Goal: Contribute content: Add original content to the website for others to see

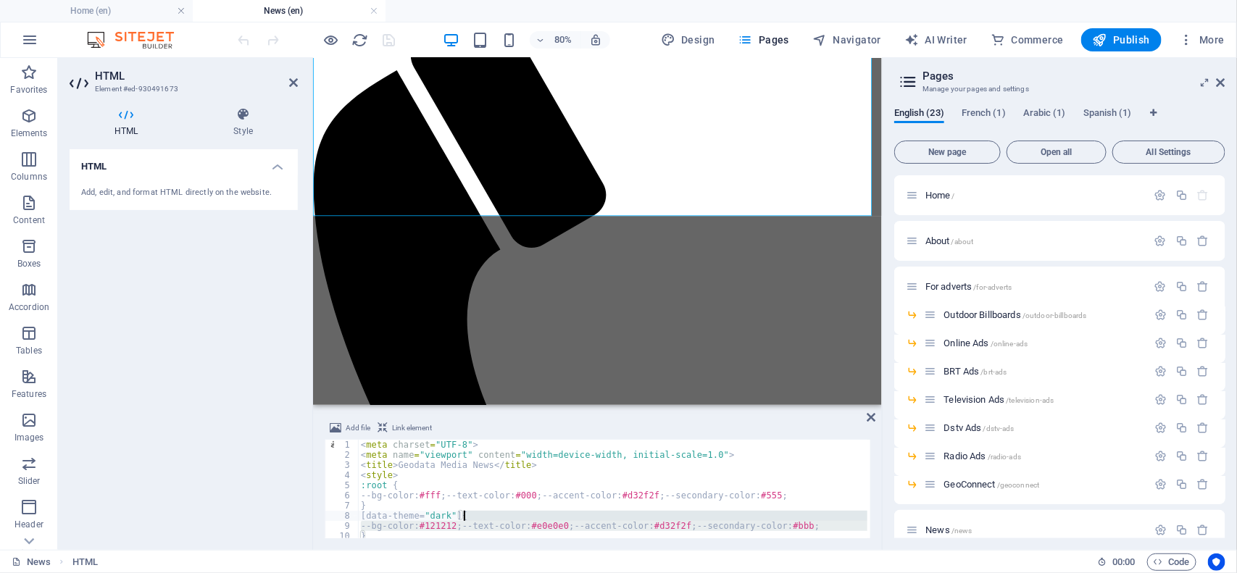
scroll to position [272, 0]
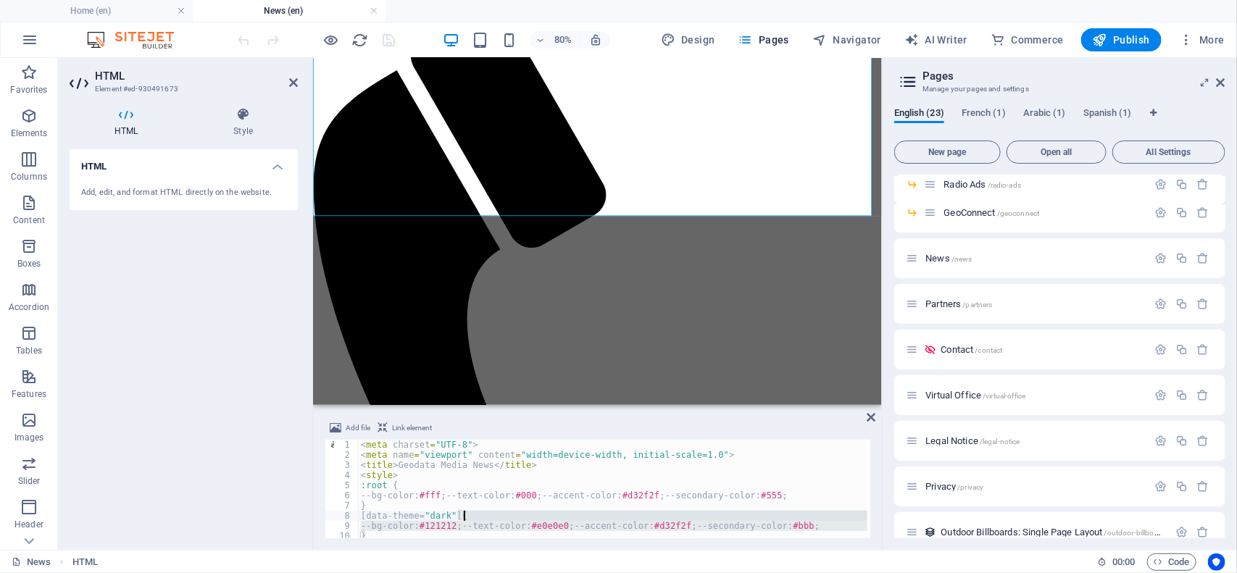
click at [462, 514] on div "< meta charset = "UTF-8" > < meta name = "viewport" content = "width=device-wid…" at bounding box center [612, 489] width 509 height 99
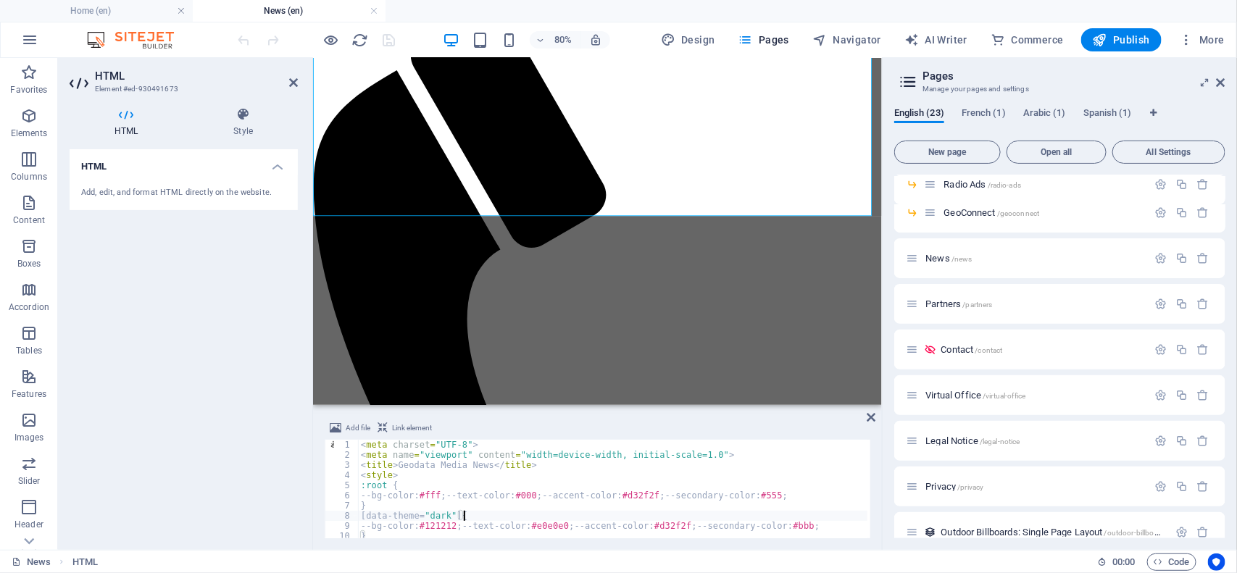
type textarea "</script>"
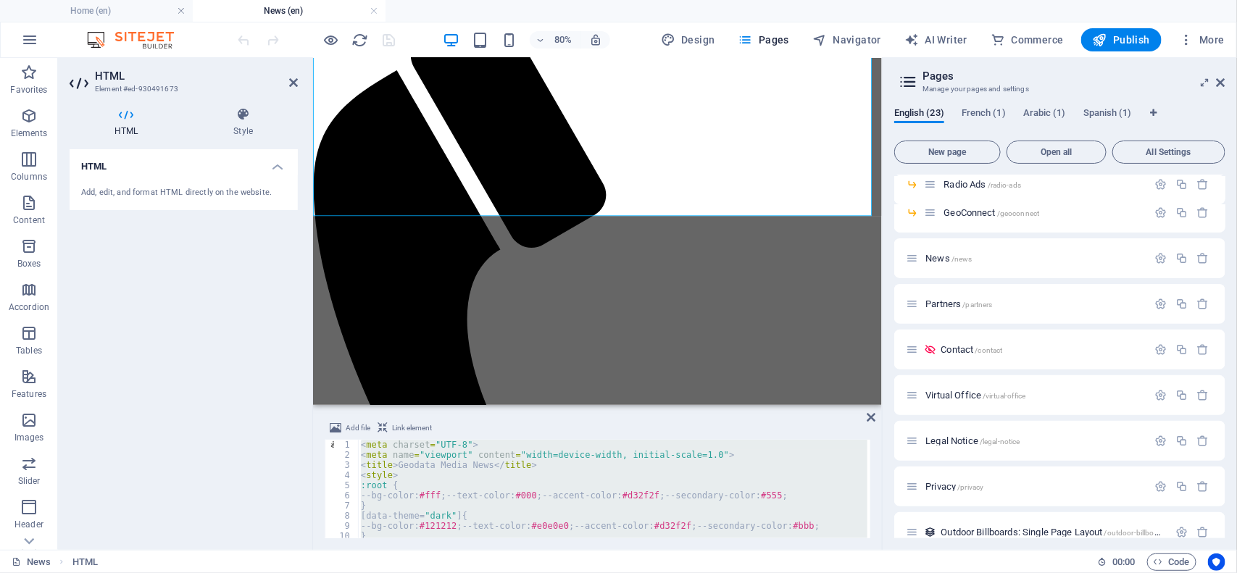
paste textarea
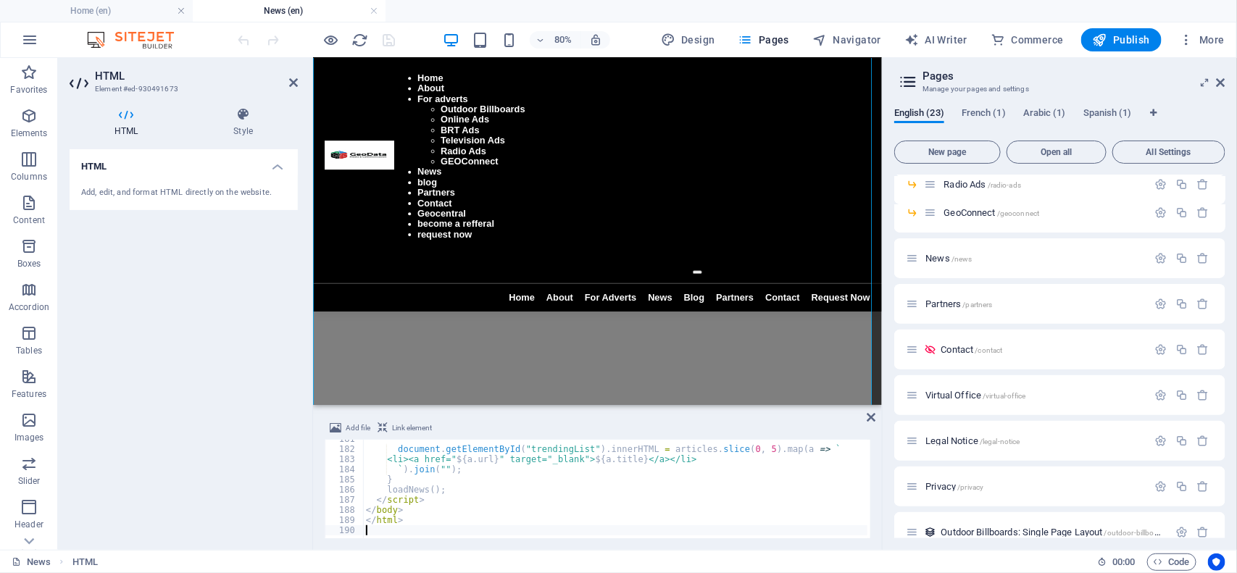
scroll to position [0, 0]
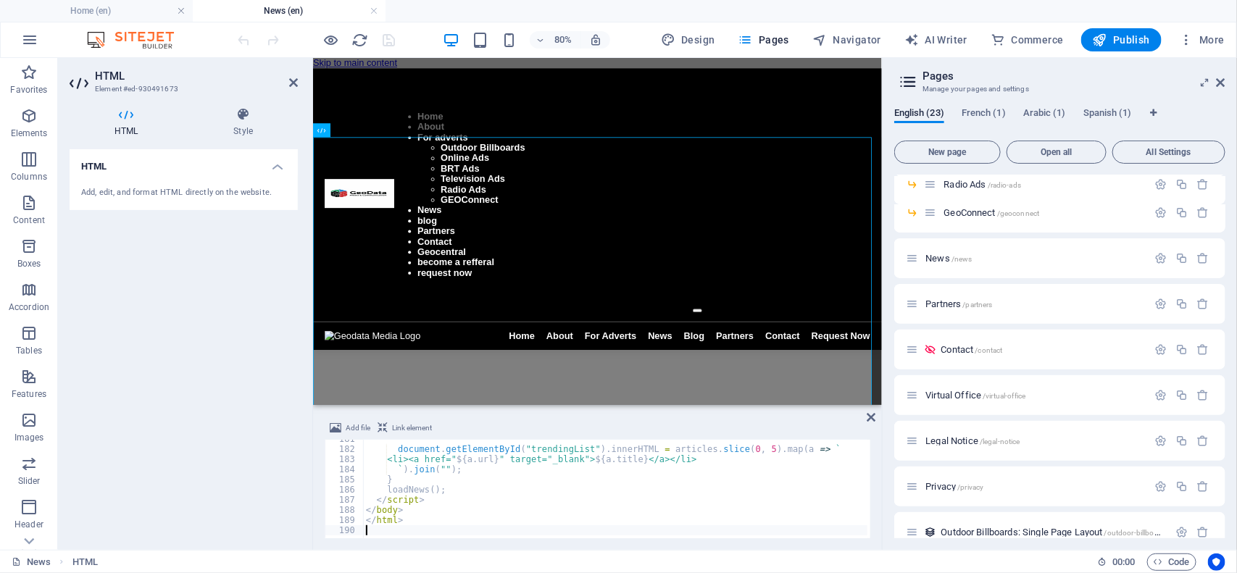
type textarea "</script>"
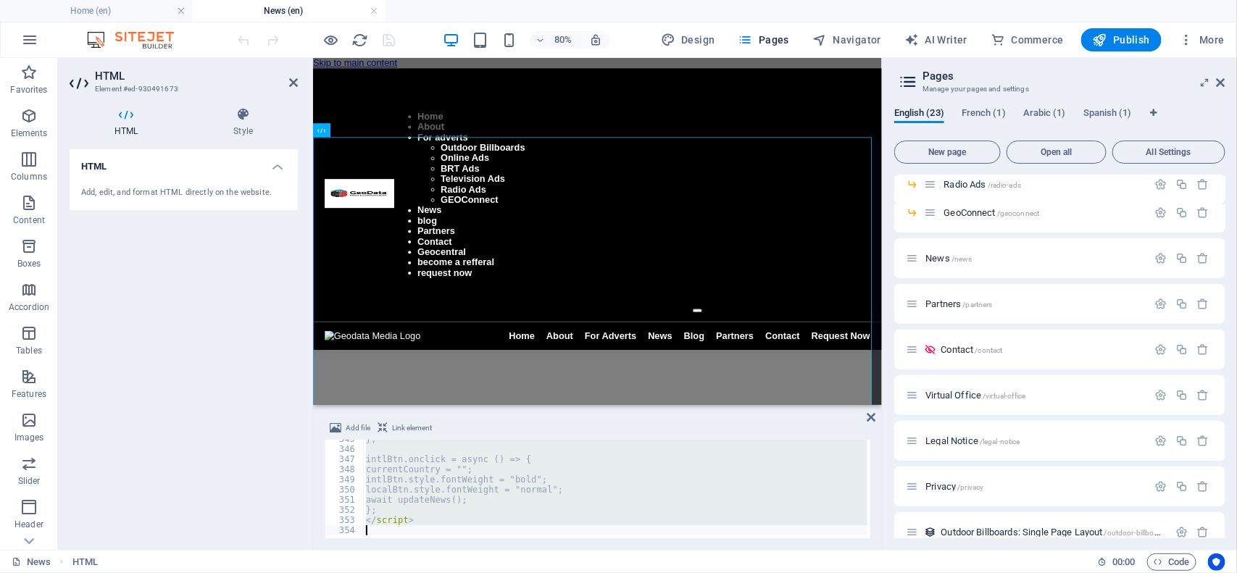
scroll to position [3494, 0]
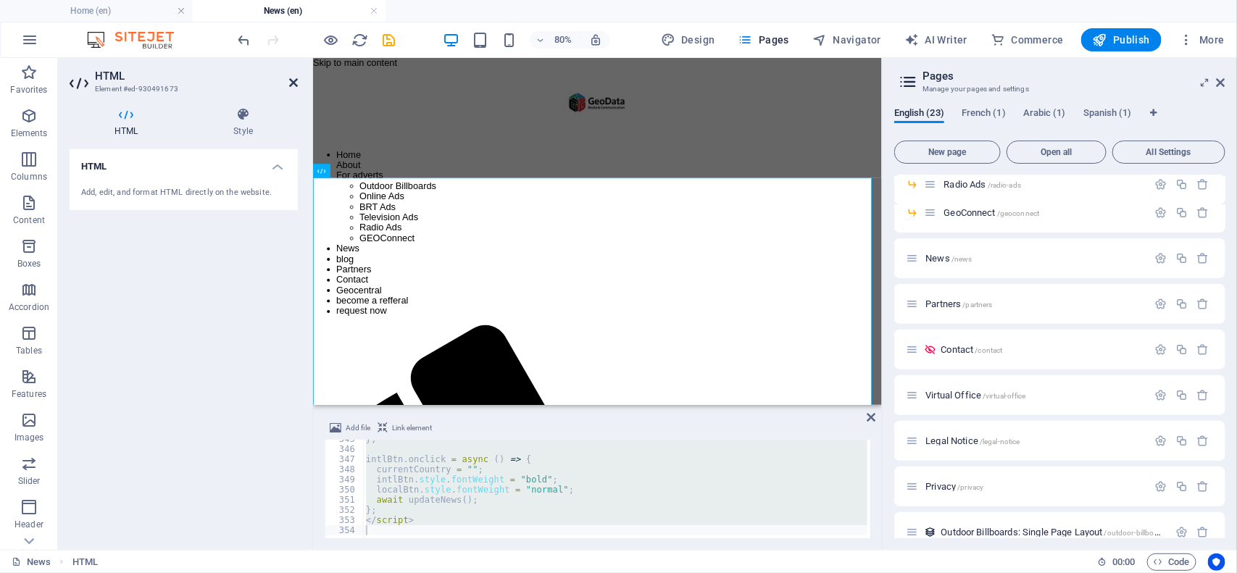
click at [293, 81] on icon at bounding box center [293, 83] width 9 height 12
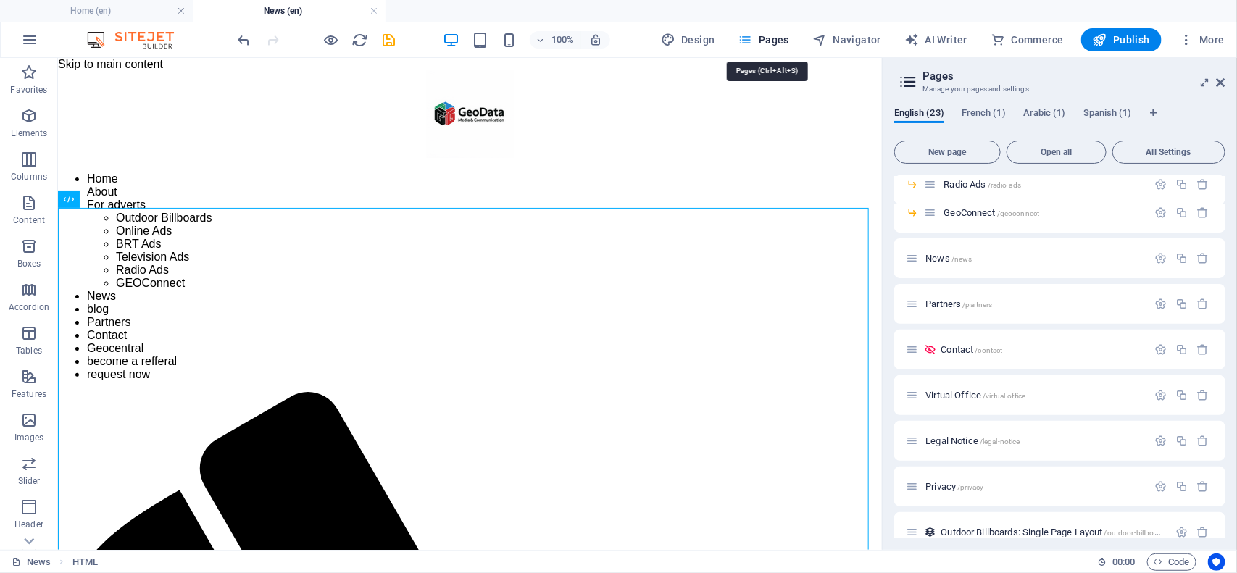
click at [765, 42] on span "Pages" at bounding box center [763, 40] width 51 height 14
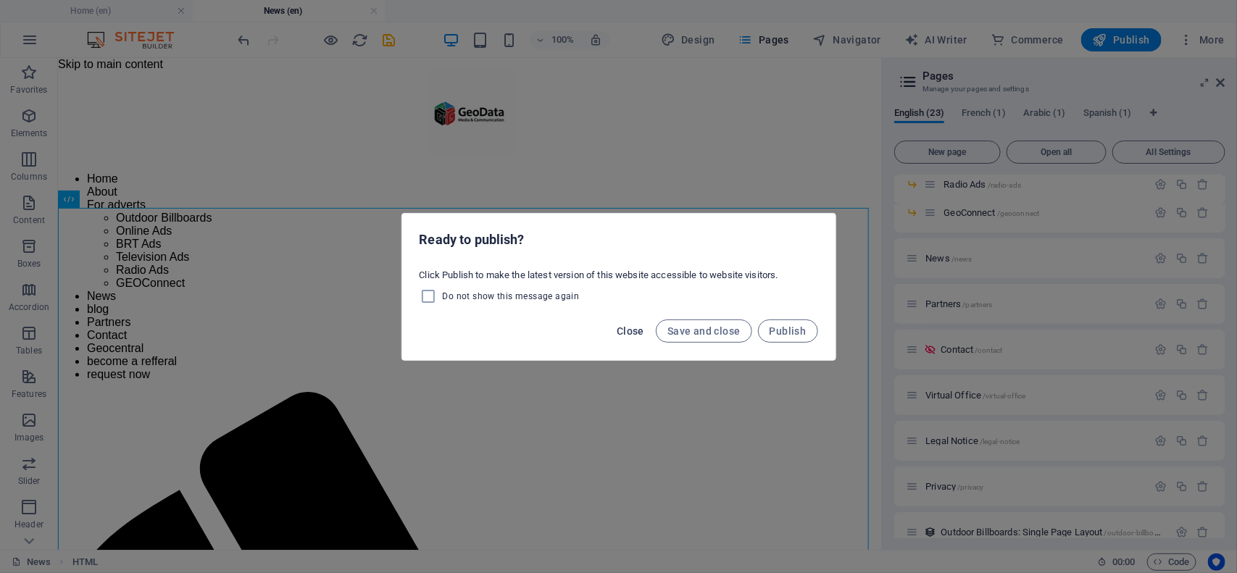
click at [628, 332] on span "Close" at bounding box center [630, 331] width 28 height 12
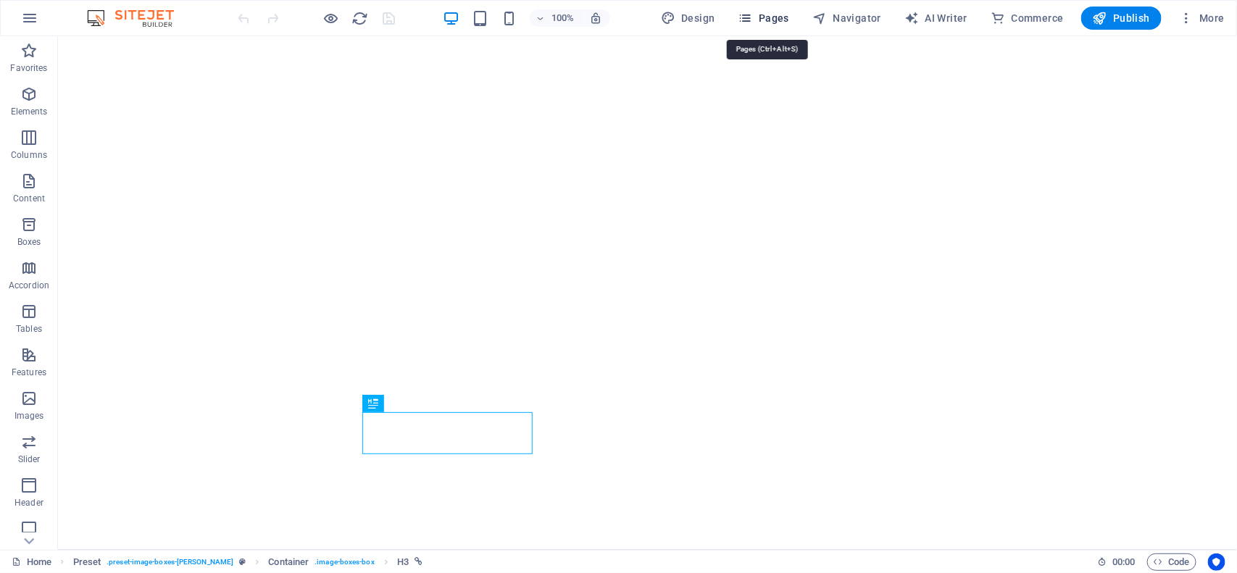
click at [779, 22] on span "Pages" at bounding box center [763, 18] width 51 height 14
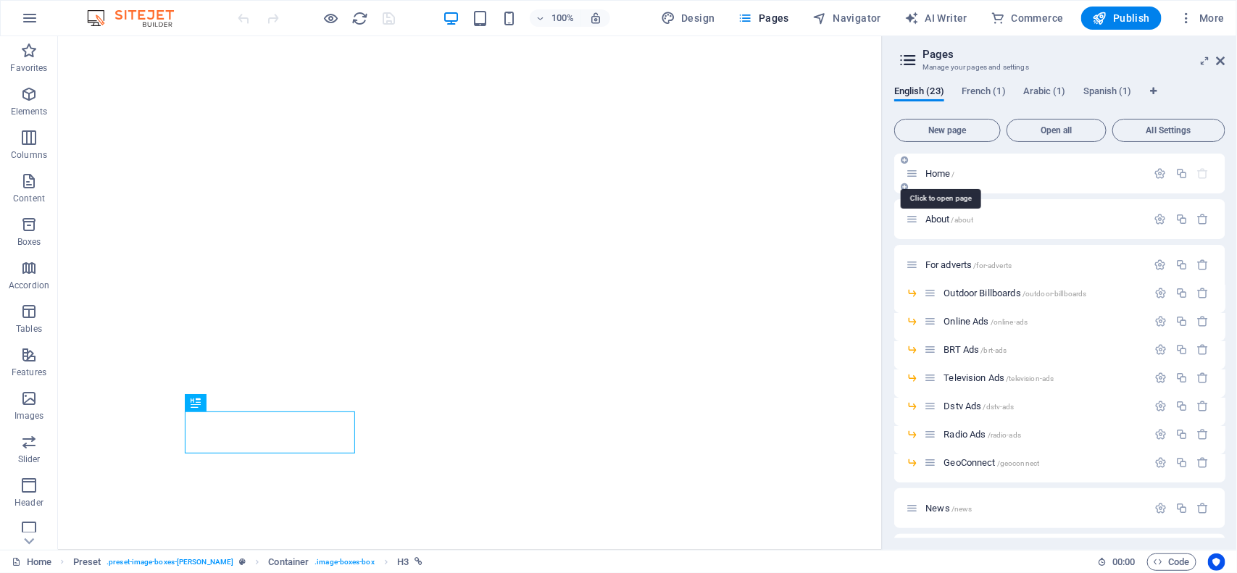
click at [946, 172] on span "Home /" at bounding box center [940, 173] width 30 height 11
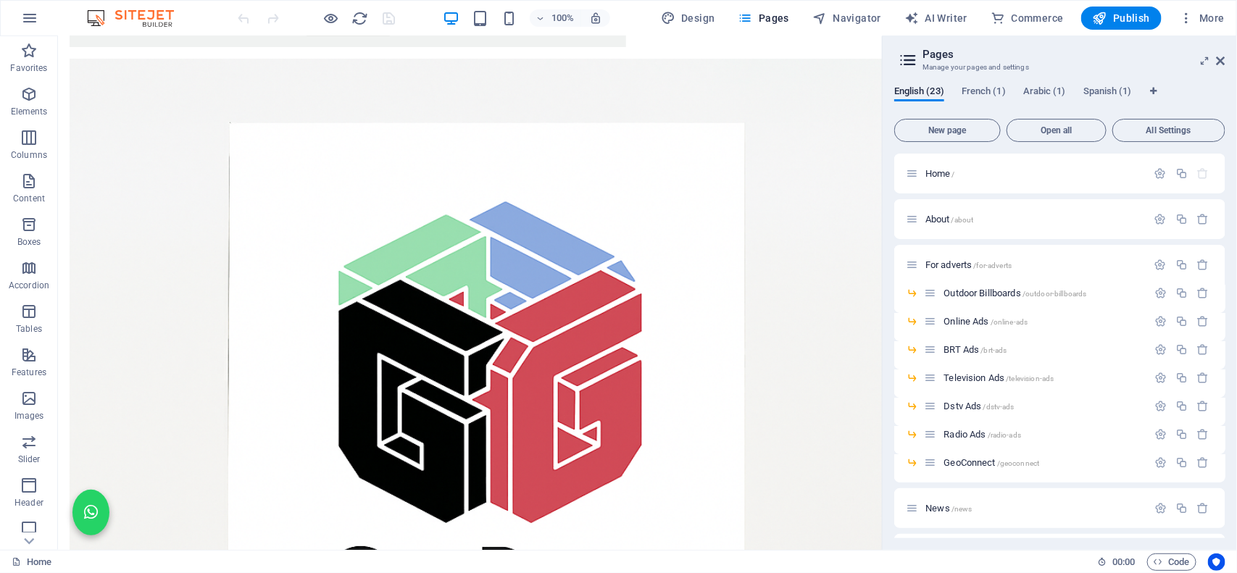
scroll to position [2374, 0]
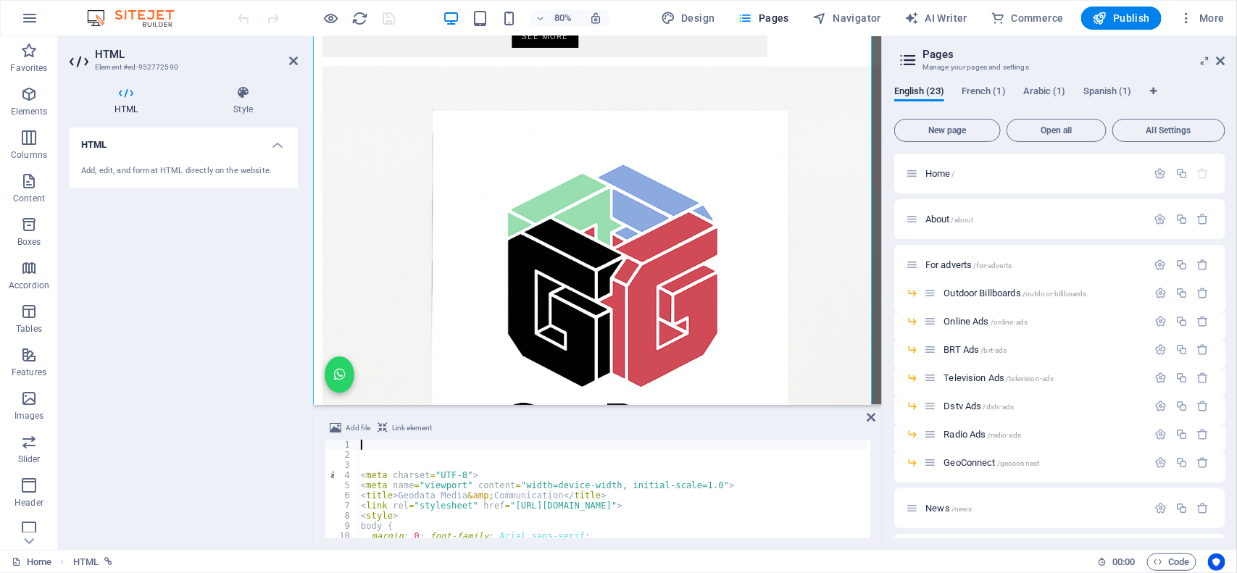
click at [469, 460] on div "< meta charset = "UTF-8" > < meta name = "viewport" content = "width=device-wid…" at bounding box center [925, 498] width 1134 height 116
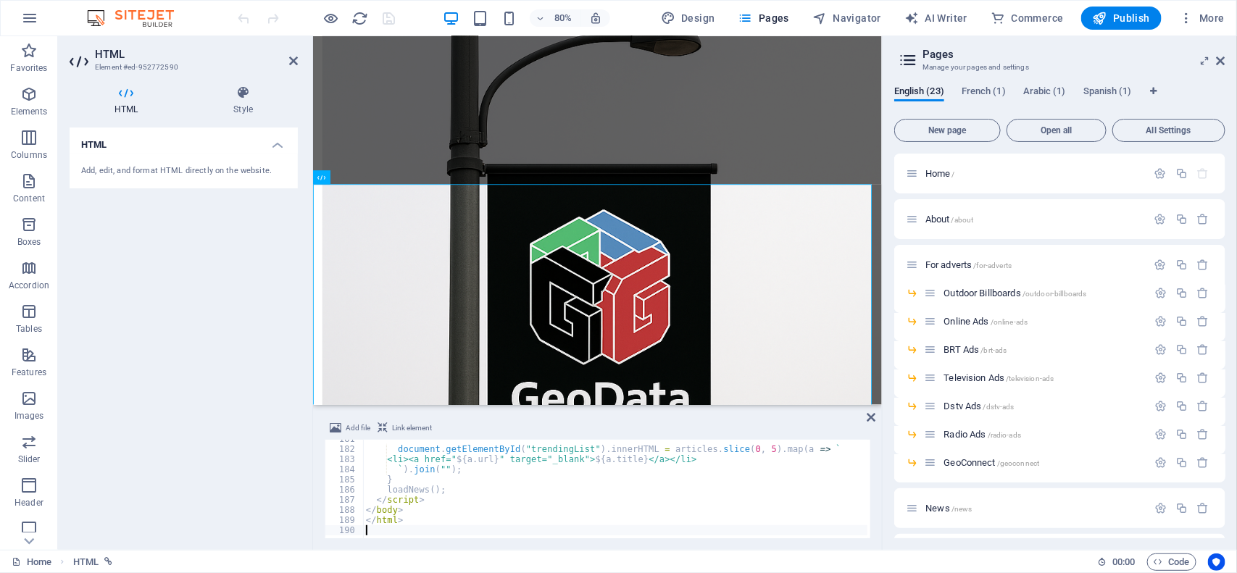
scroll to position [1016, 0]
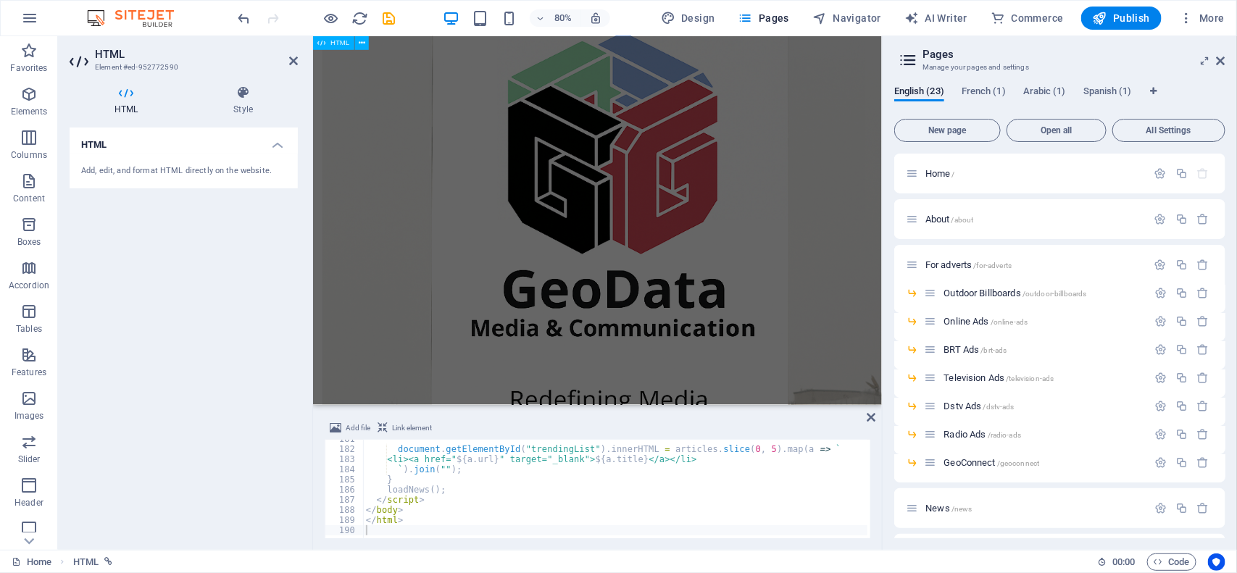
scroll to position [2490, 0]
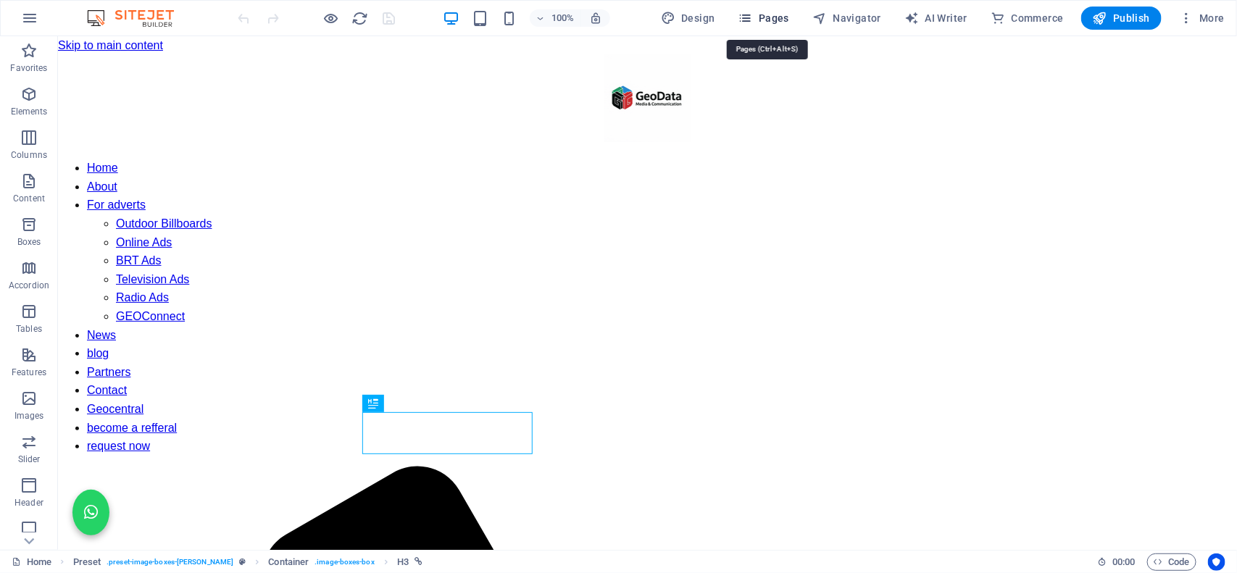
scroll to position [595, 0]
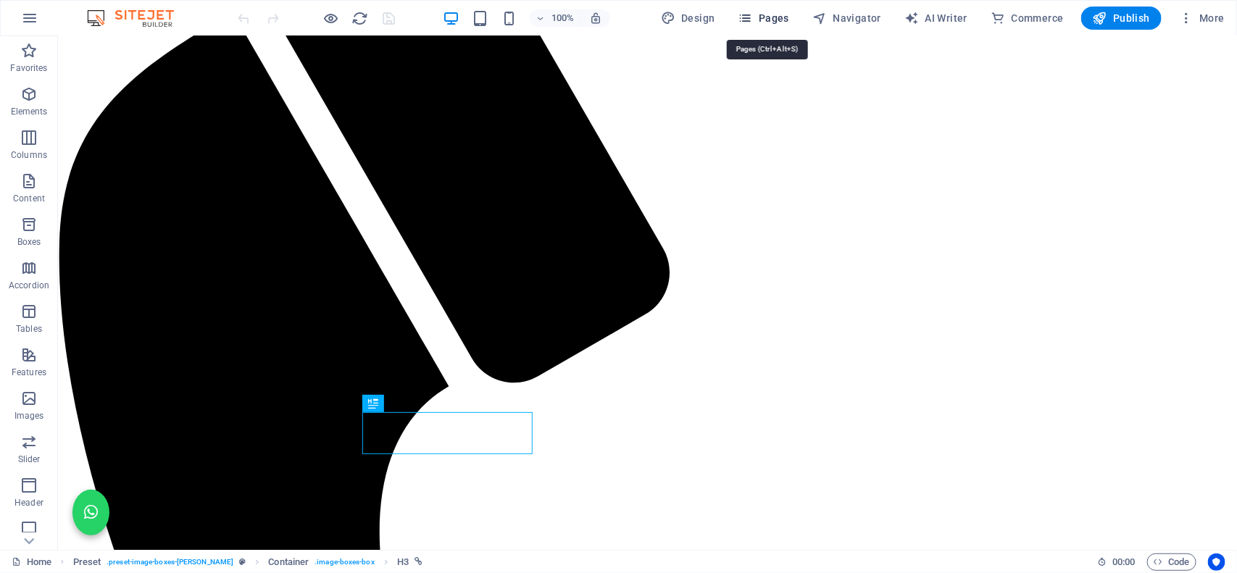
click at [777, 14] on span "Pages" at bounding box center [763, 18] width 51 height 14
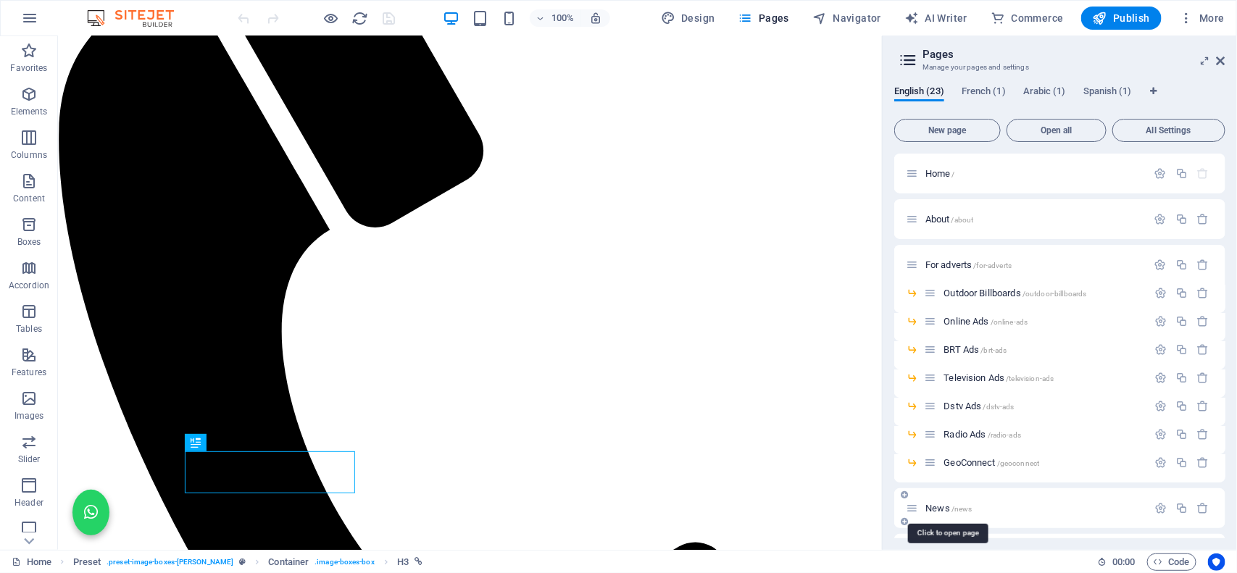
click at [943, 508] on span "News /news" at bounding box center [948, 508] width 46 height 11
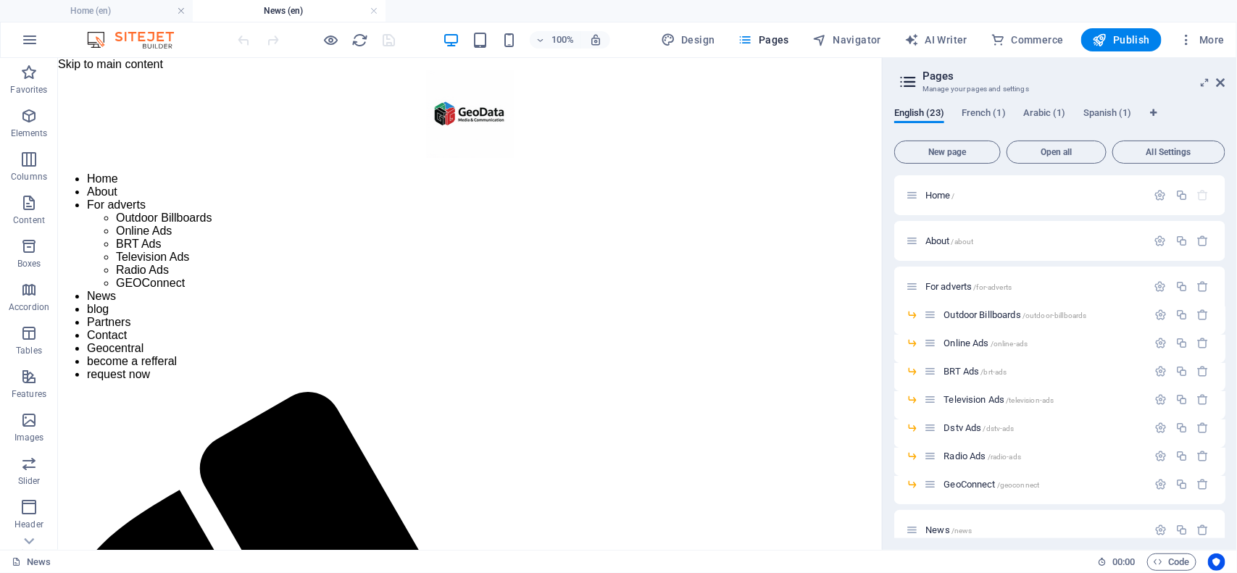
scroll to position [0, 0]
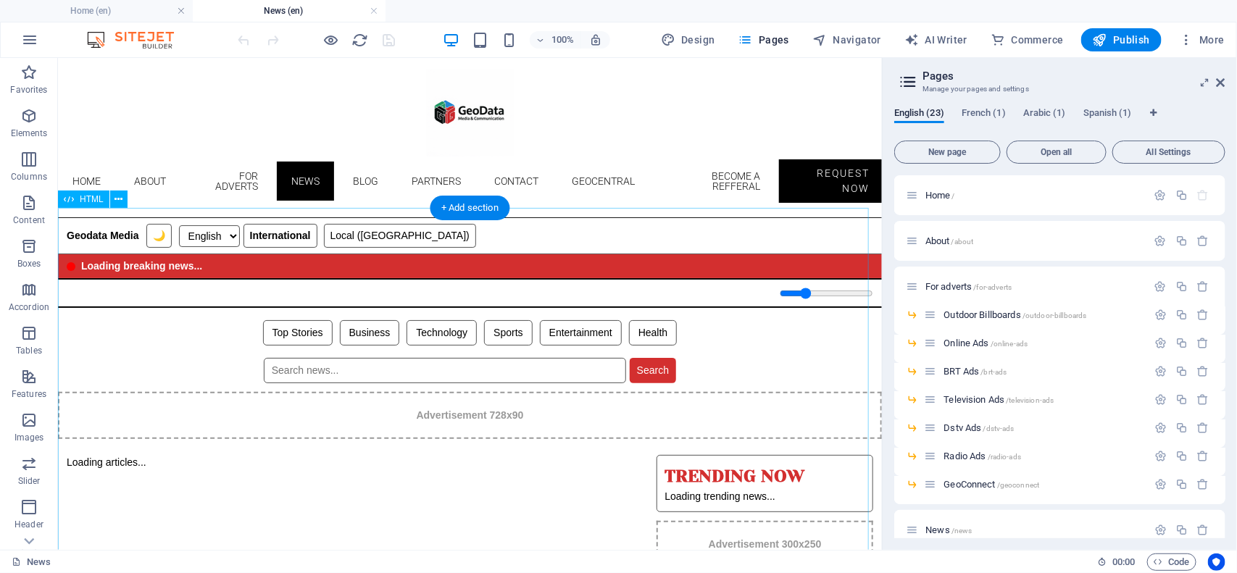
click at [377, 472] on div "Geodata Media News Geodata Media 🌙 English Hausa Yoruba Igbo International Loca…" at bounding box center [469, 443] width 824 height 453
click at [378, 472] on div "Drag here to replace the existing content. Press “Ctrl” if you want to create a…" at bounding box center [470, 304] width 824 height 492
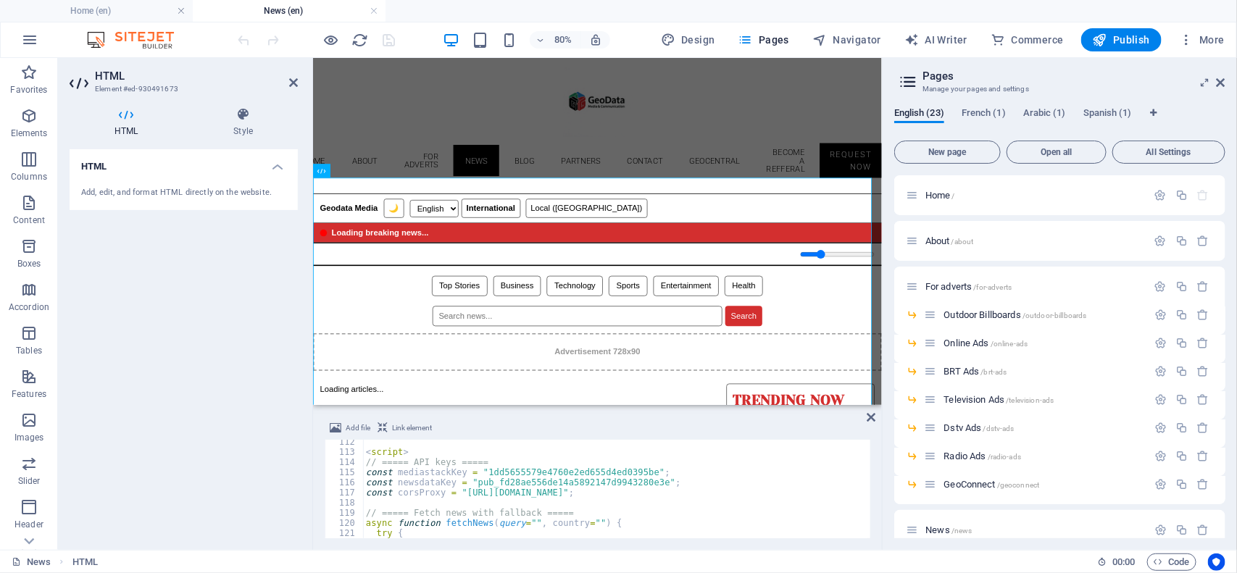
scroll to position [1159, 0]
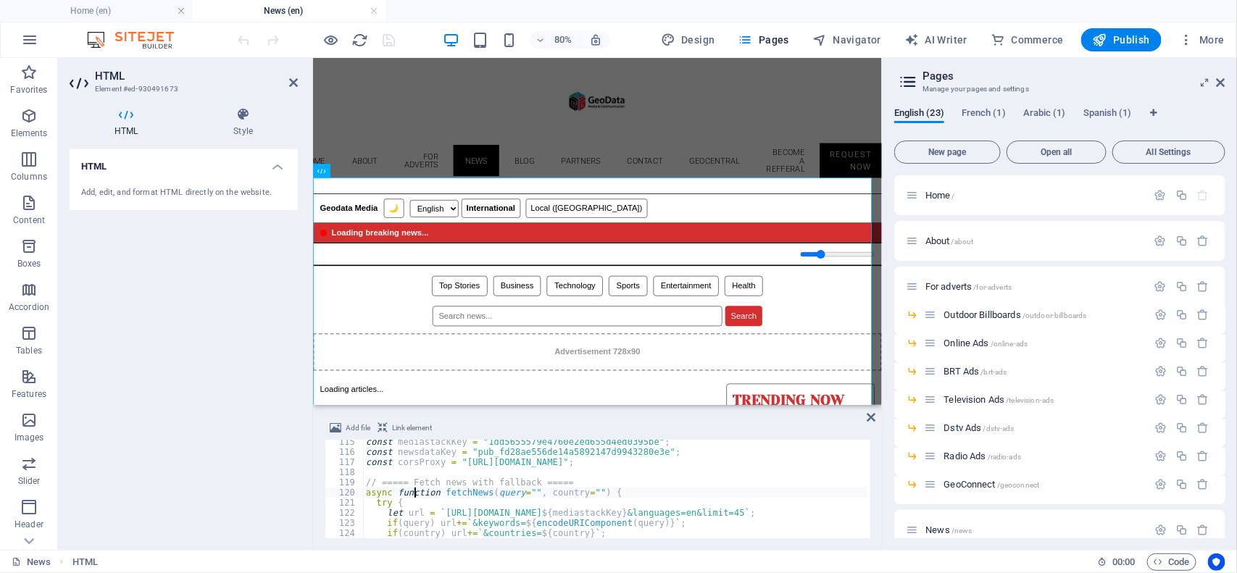
click at [417, 498] on div "const mediastackKey = "1dd5655579e4760e2ed655d4ed0395be" ; const newsdataKey = …" at bounding box center [942, 495] width 1158 height 116
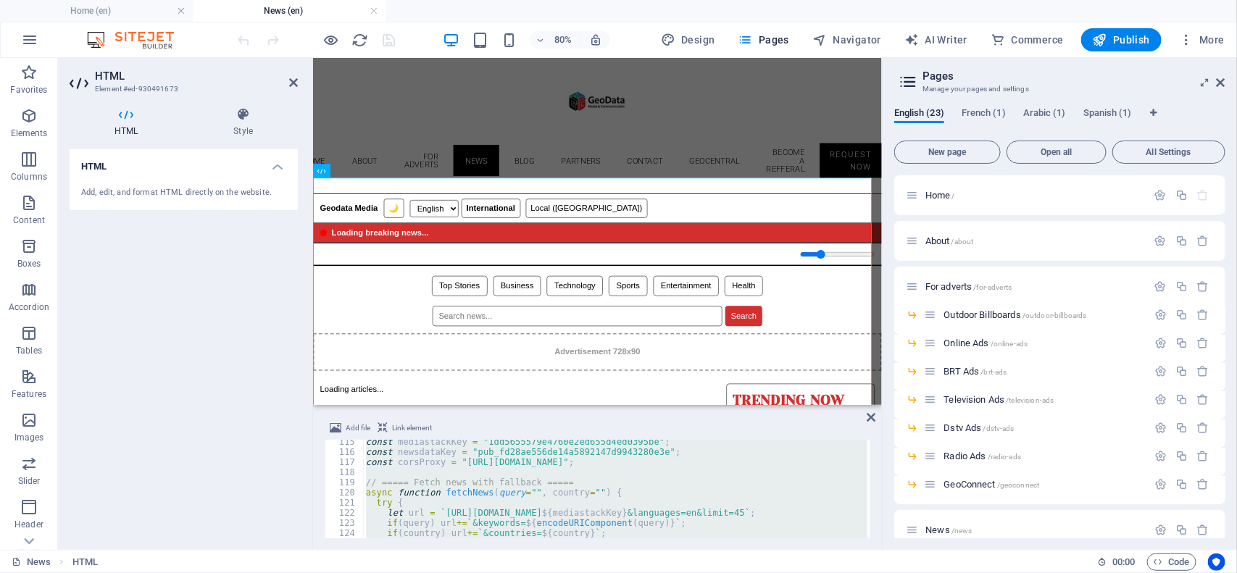
click at [485, 489] on div "const mediastackKey = "1dd5655579e4760e2ed655d4ed0395be" ; const newsdataKey = …" at bounding box center [615, 489] width 504 height 99
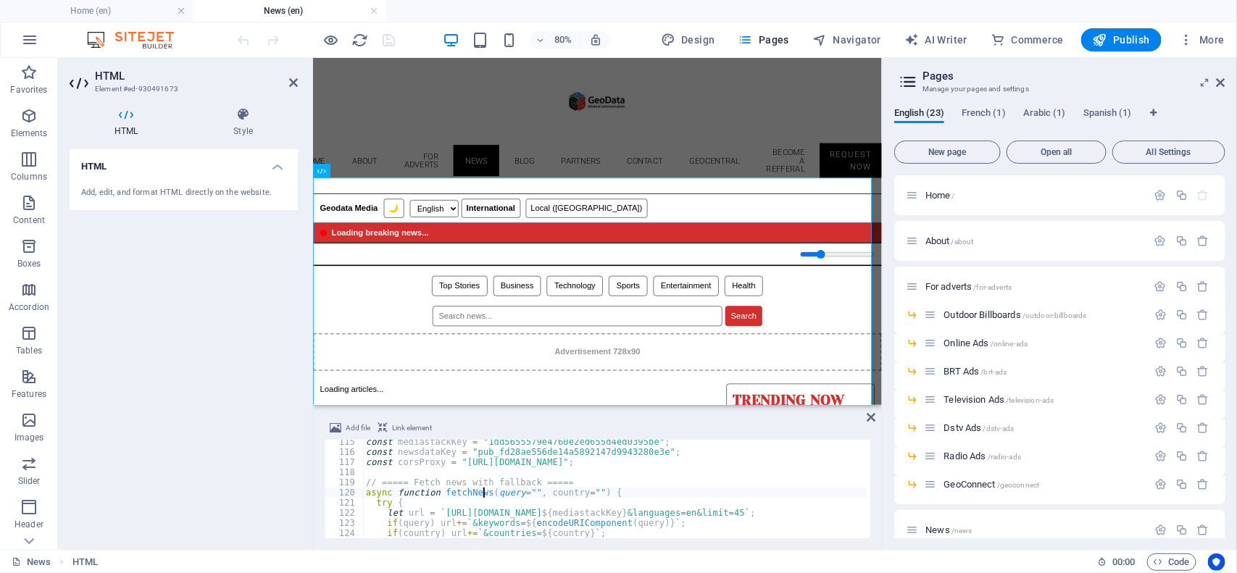
click at [485, 489] on div "const mediastackKey = "1dd5655579e4760e2ed655d4ed0395be" ; const newsdataKey = …" at bounding box center [942, 495] width 1158 height 116
type textarea "</script>"
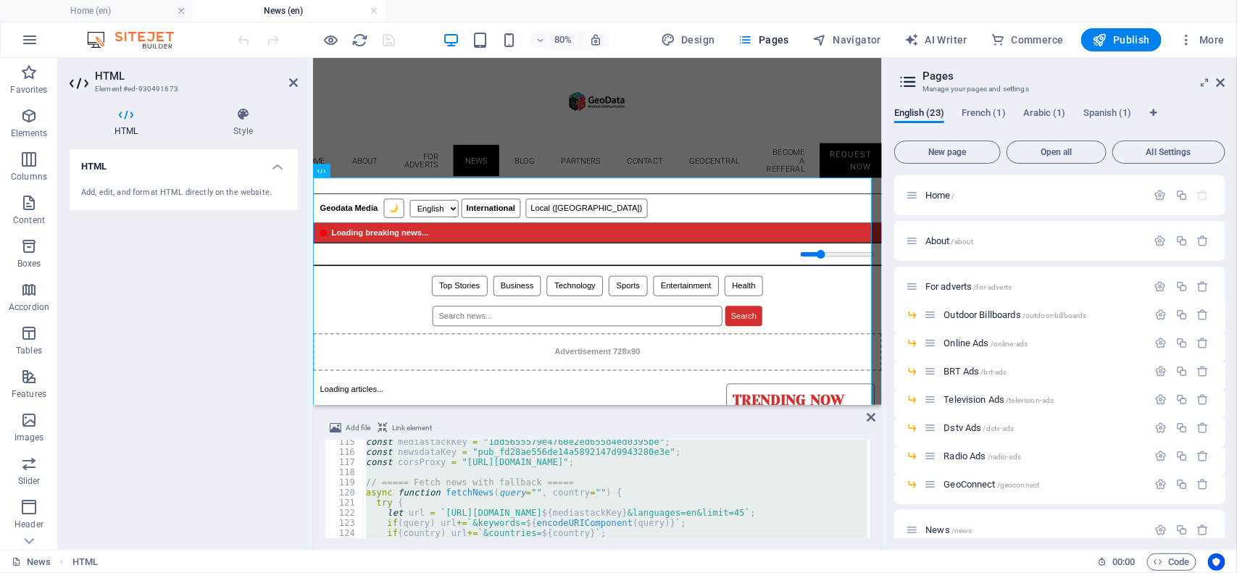
click at [442, 475] on div "const mediastackKey = "1dd5655579e4760e2ed655d4ed0395be" ; const newsdataKey = …" at bounding box center [615, 489] width 504 height 99
click at [451, 466] on div "const mediastackKey = "1dd5655579e4760e2ed655d4ed0395be" ; const newsdataKey = …" at bounding box center [615, 489] width 504 height 99
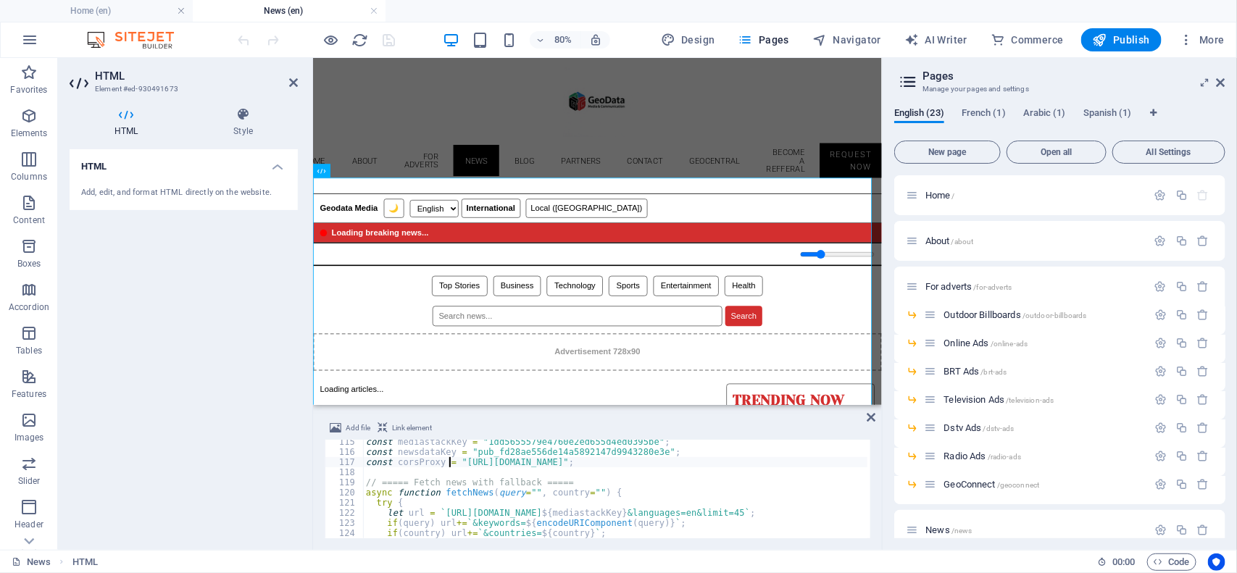
type textarea "</script>"
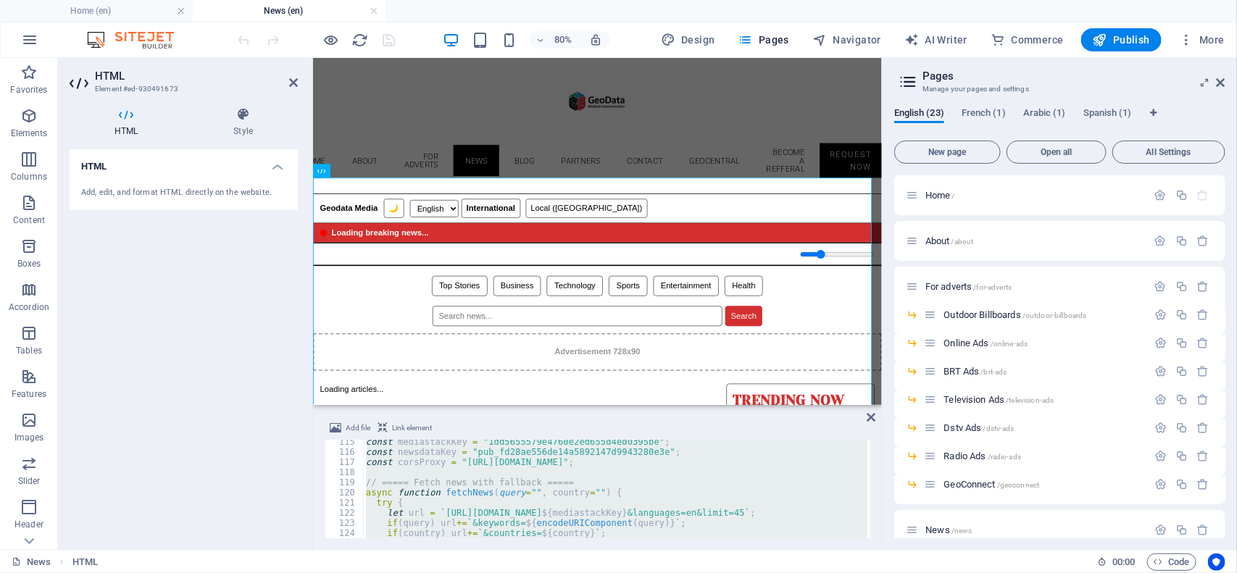
paste textarea
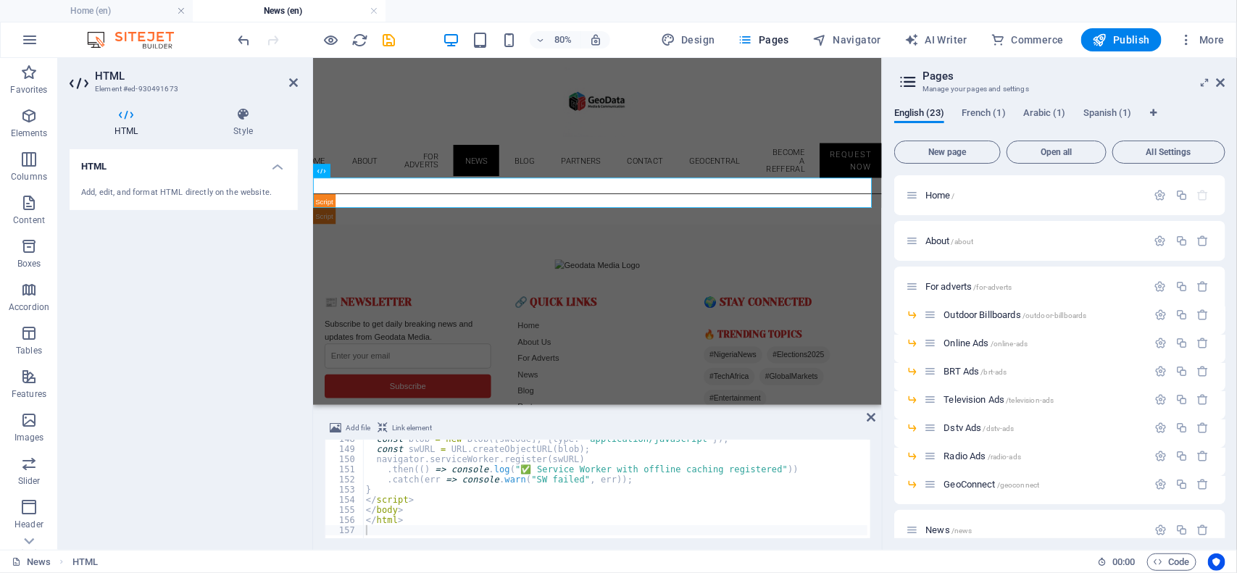
click at [297, 428] on div "HTML Add, edit, and format HTML directly on the website." at bounding box center [184, 343] width 228 height 389
click at [244, 44] on icon "undo" at bounding box center [244, 40] width 17 height 17
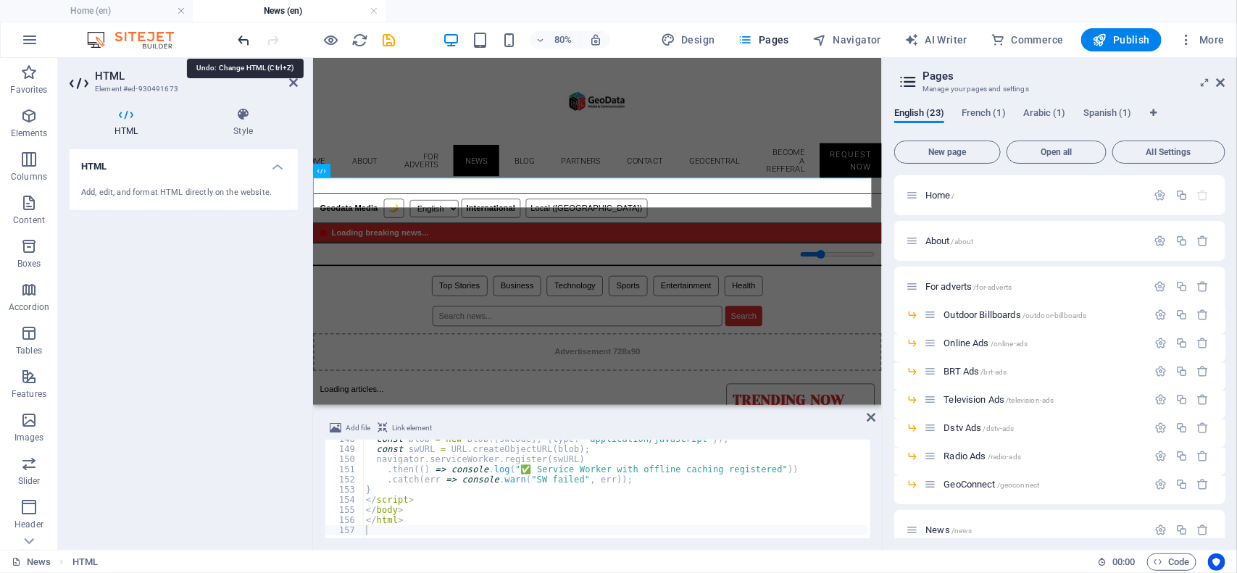
scroll to position [1497, 0]
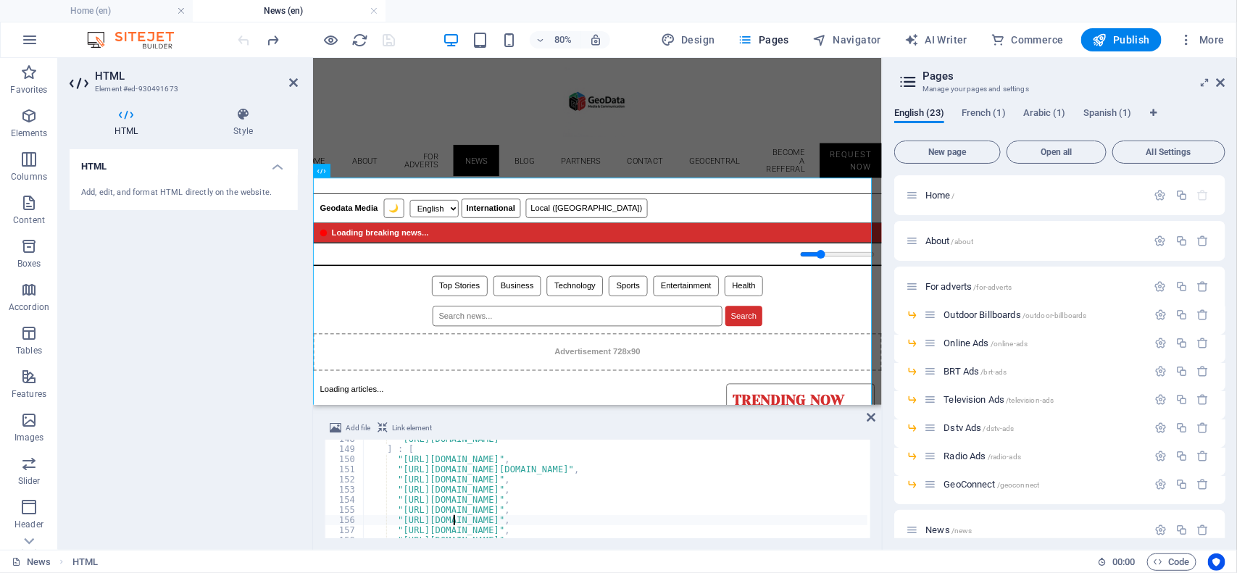
click at [453, 519] on div ""[URL][DOMAIN_NAME]" ] : [ "[URL][DOMAIN_NAME]" , "[URL][DOMAIN_NAME][DOMAIN_NA…" at bounding box center [942, 492] width 1158 height 116
type textarea "</script>"
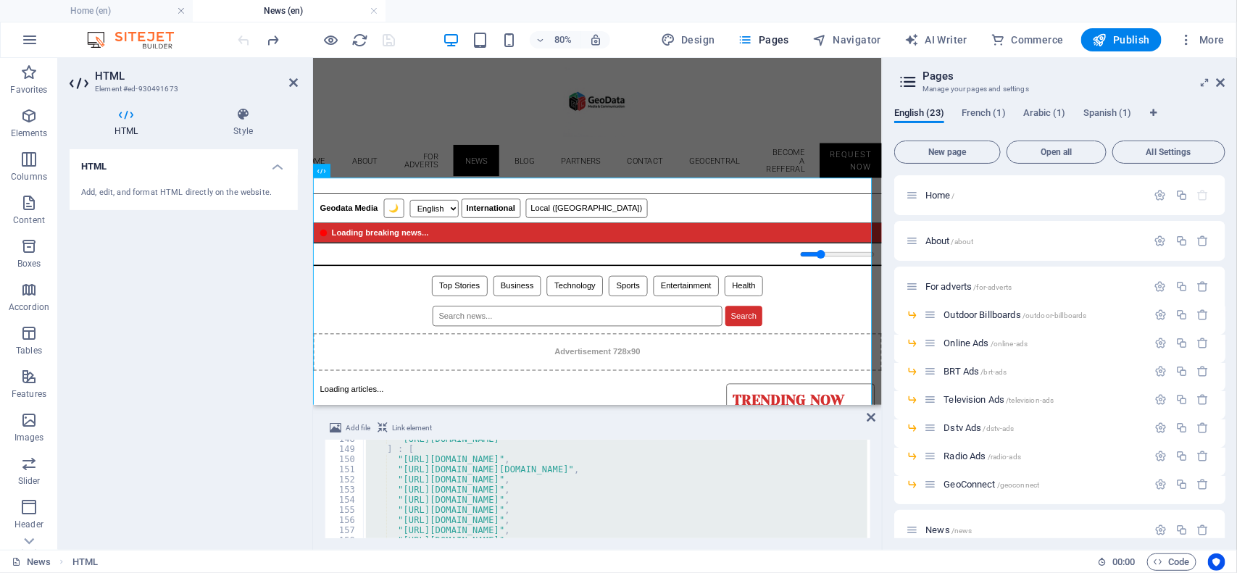
paste textarea
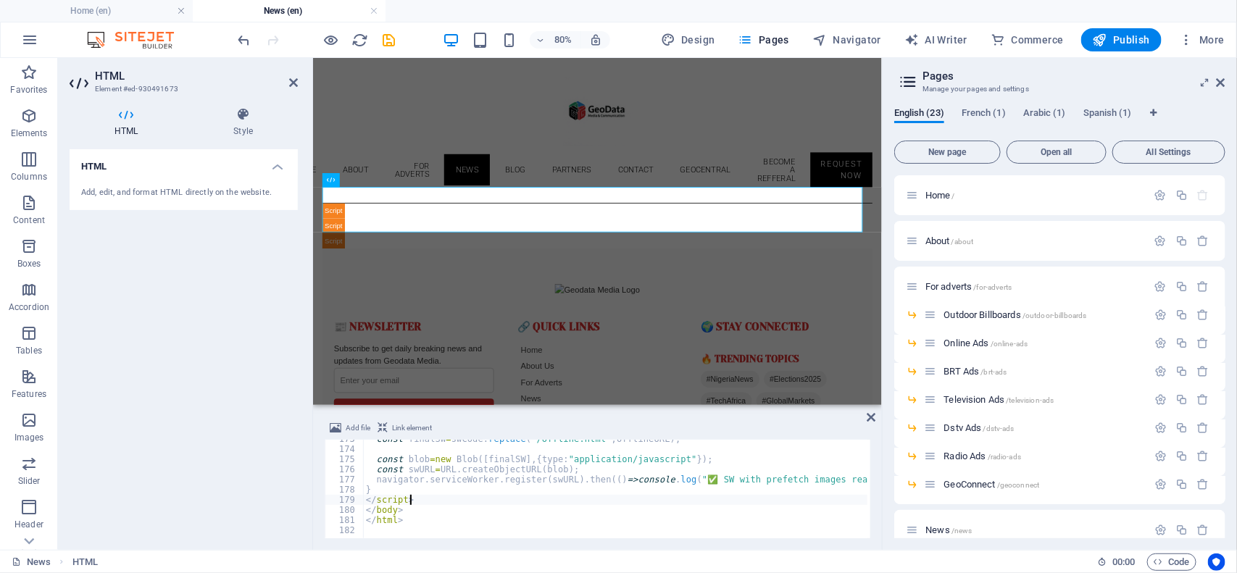
click at [428, 500] on div "const finalSW = swCode . replace ( "/offline.html" , offlineURL ) ; const blob …" at bounding box center [778, 492] width 831 height 116
type textarea "</html>"
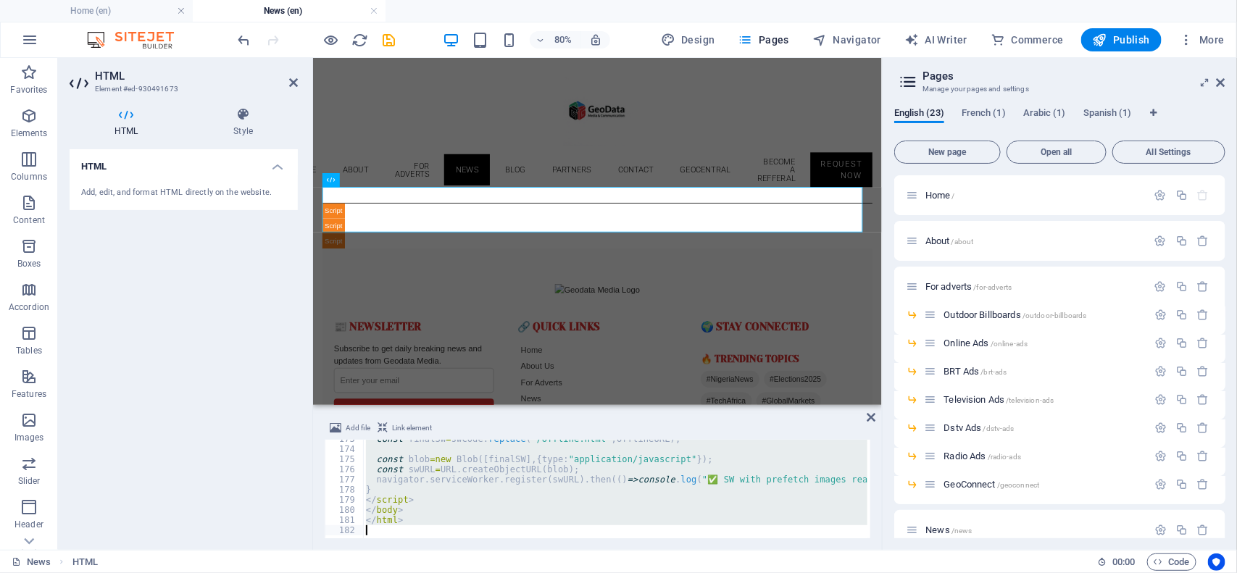
paste textarea
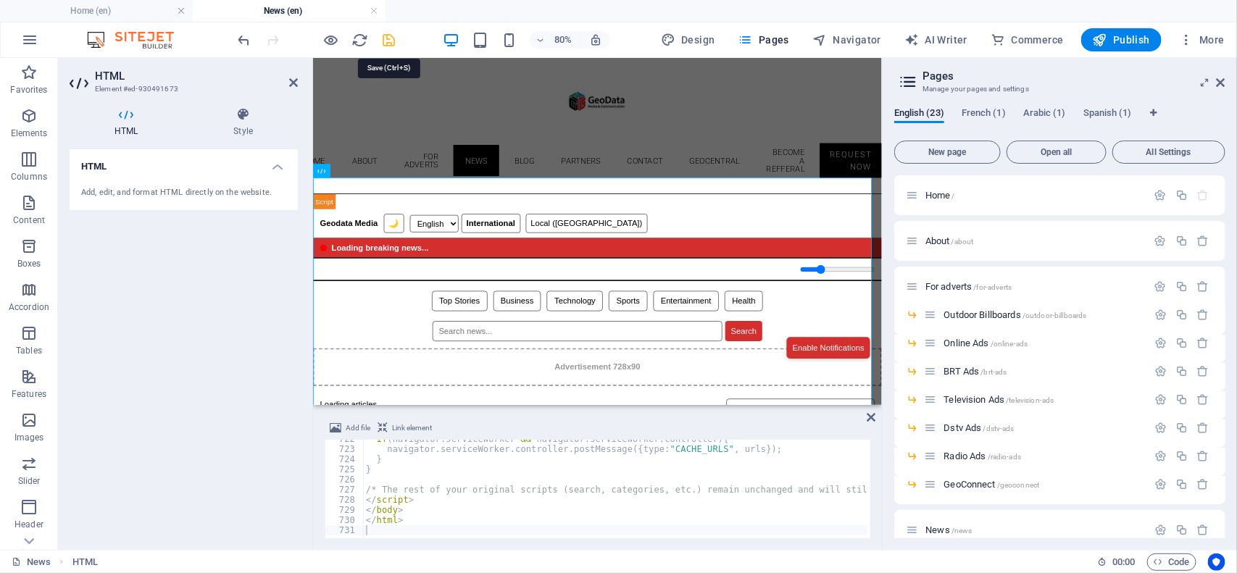
click at [393, 40] on icon "save" at bounding box center [389, 40] width 17 height 17
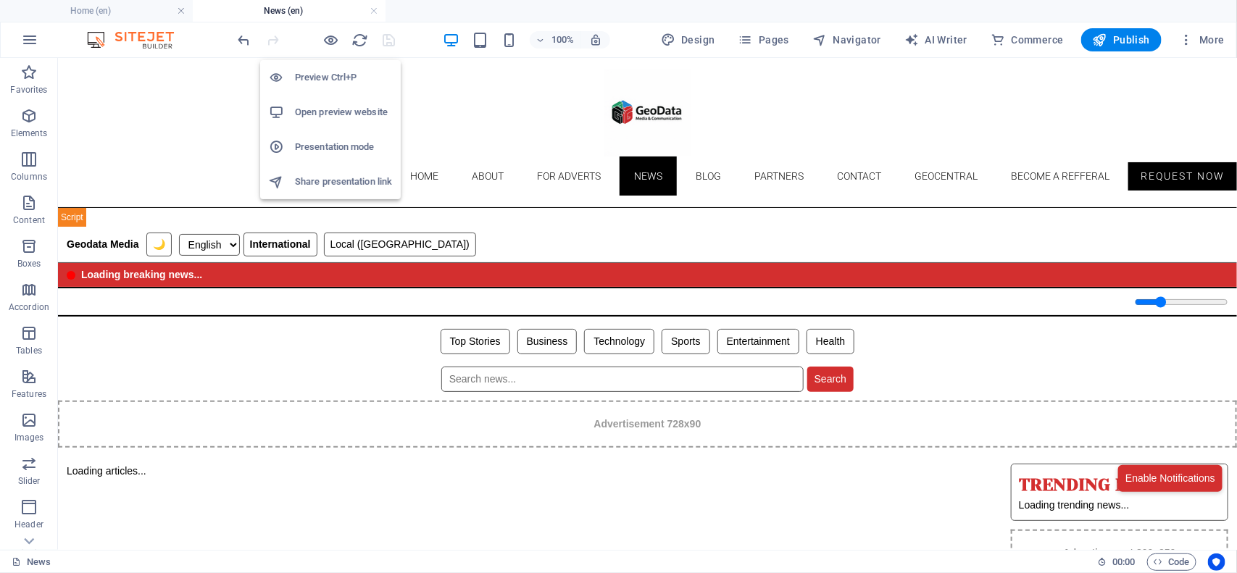
click at [337, 121] on li "Open preview website" at bounding box center [330, 112] width 141 height 35
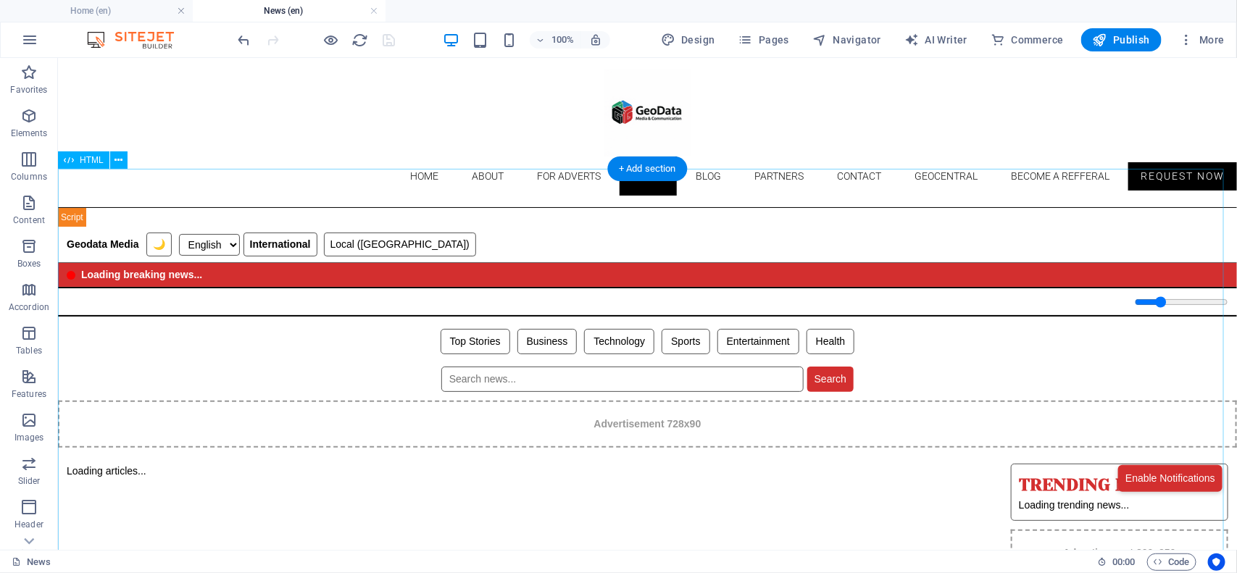
click at [372, 424] on div "Geodata Media News Geodata Media 🌙 English Hausa Yoruba Igbo International Loca…" at bounding box center [646, 443] width 1179 height 472
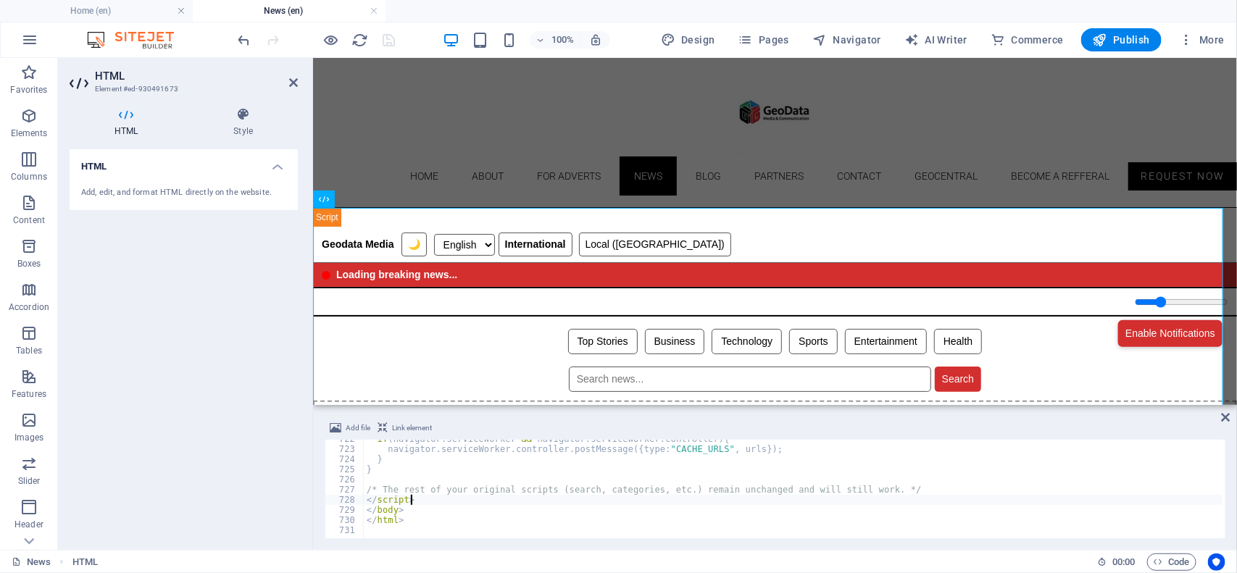
type textarea "</html>"
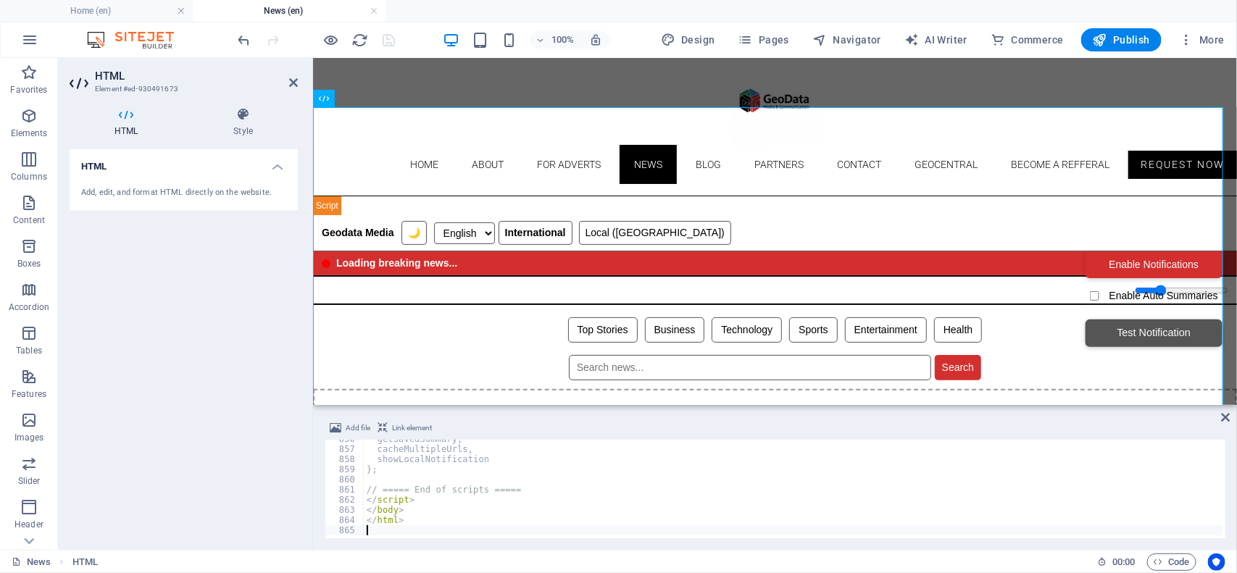
scroll to position [0, 0]
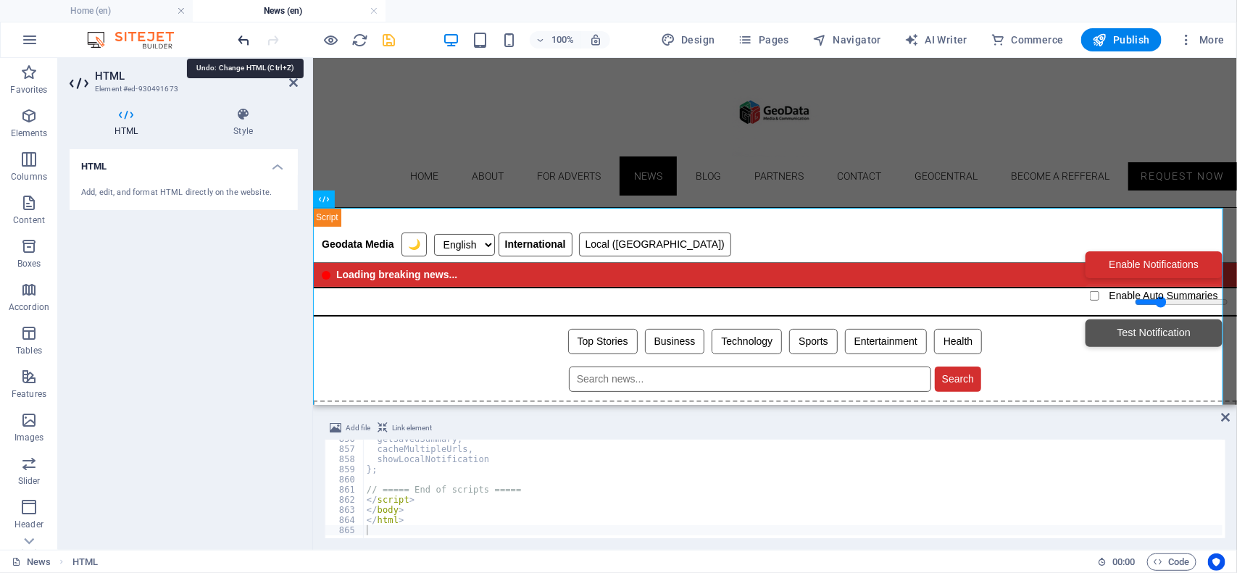
click at [240, 33] on icon "undo" at bounding box center [244, 40] width 17 height 17
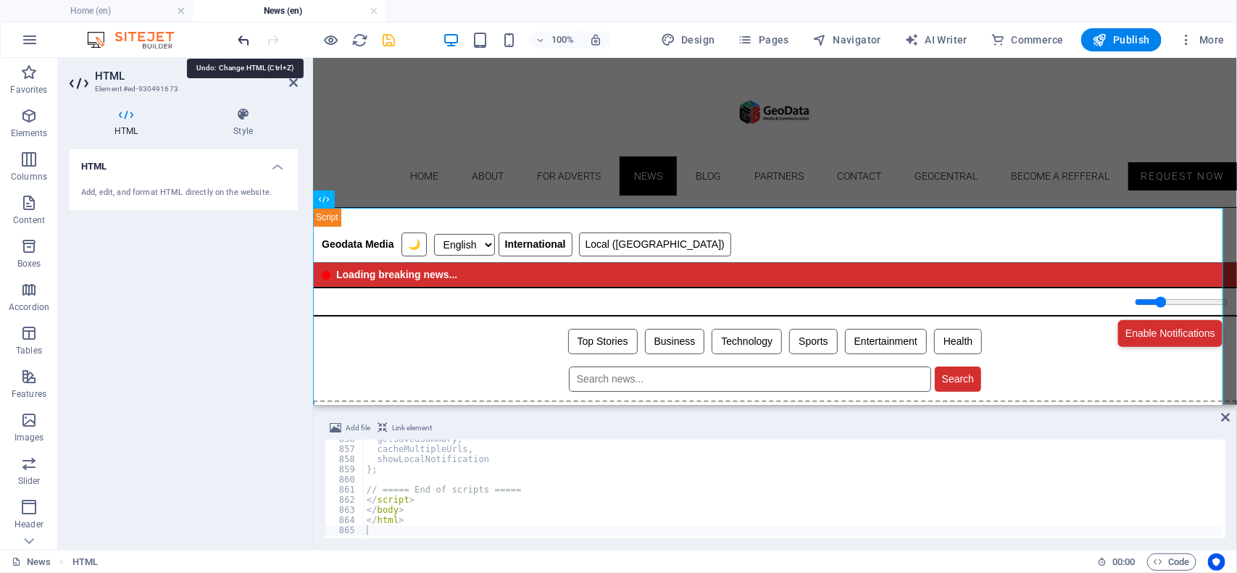
scroll to position [7317, 0]
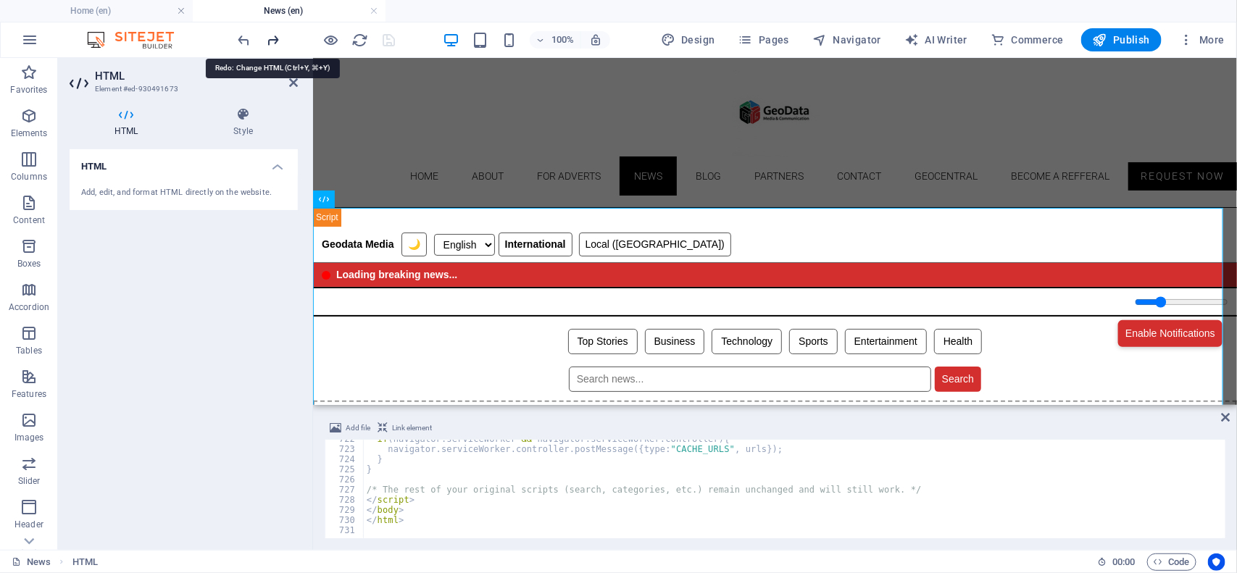
click at [277, 36] on icon "redo" at bounding box center [273, 40] width 17 height 17
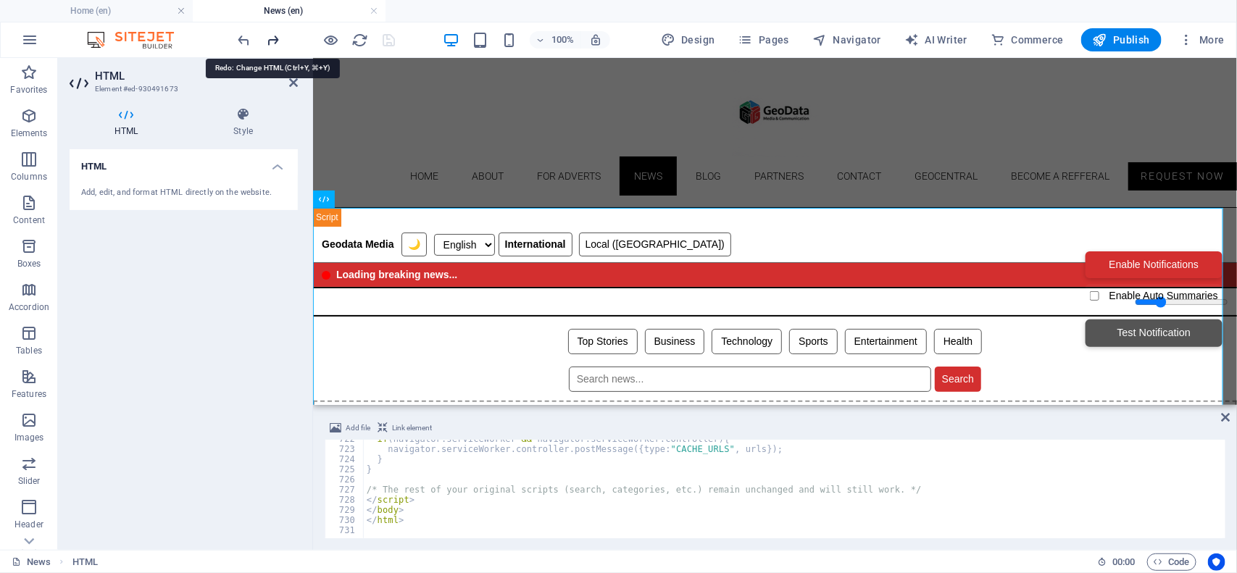
scroll to position [7318, 0]
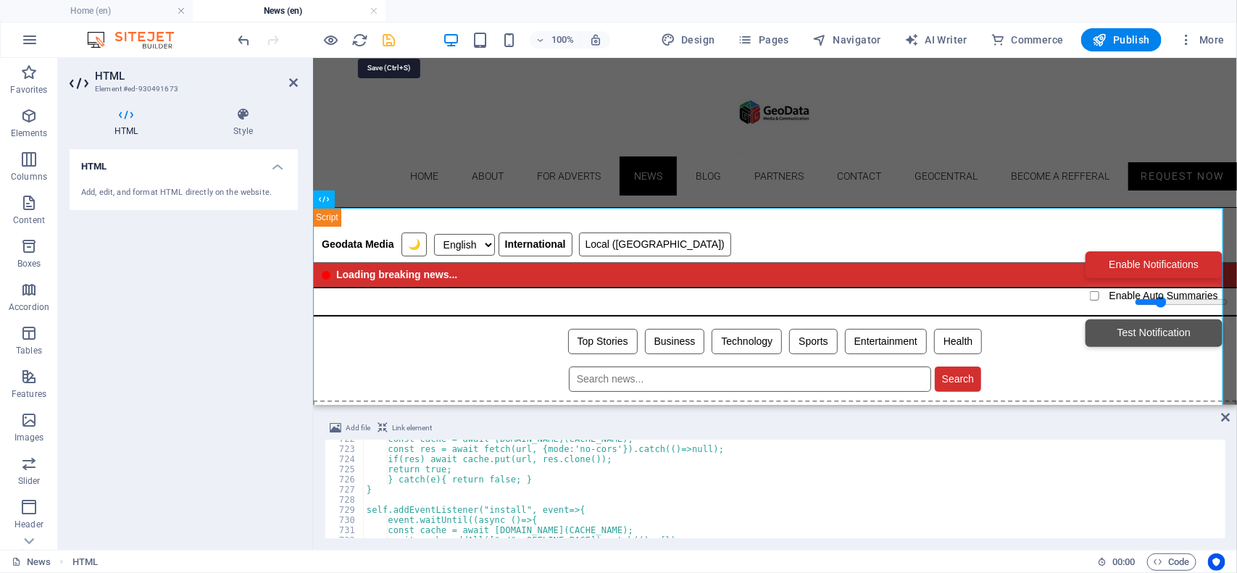
click at [385, 36] on icon "save" at bounding box center [389, 40] width 17 height 17
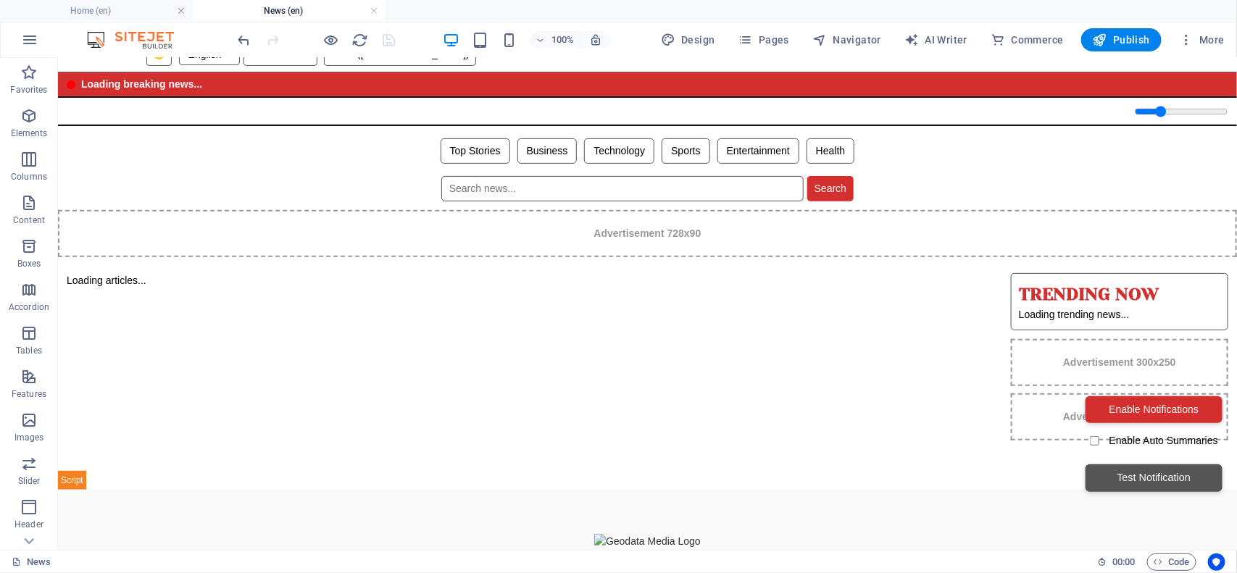
scroll to position [193, 0]
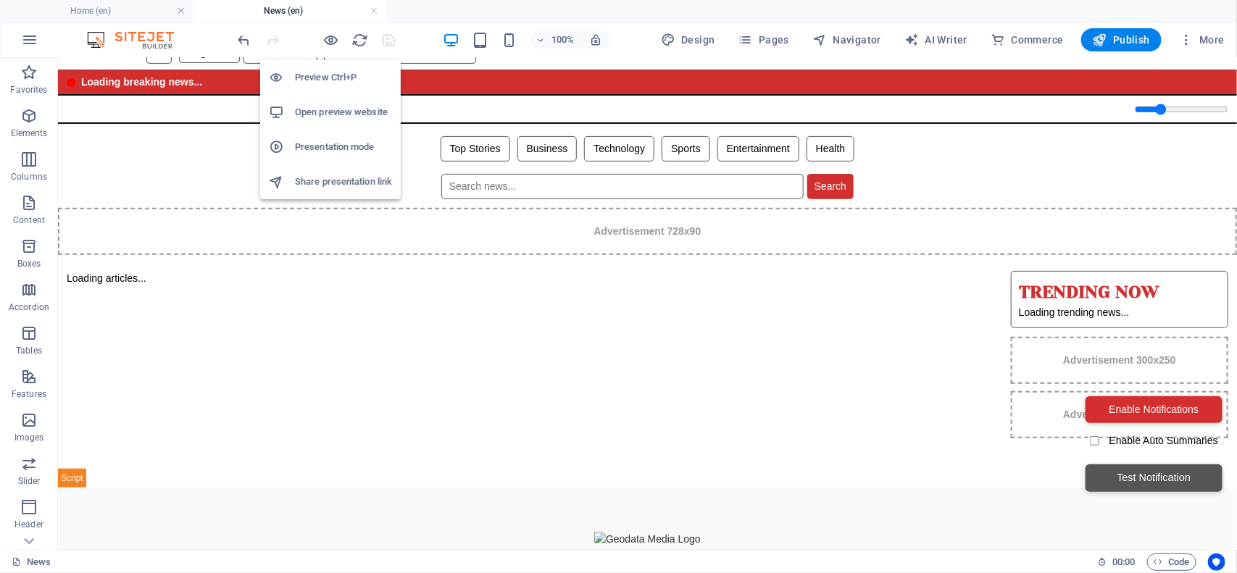
click at [326, 109] on h6 "Open preview website" at bounding box center [343, 112] width 97 height 17
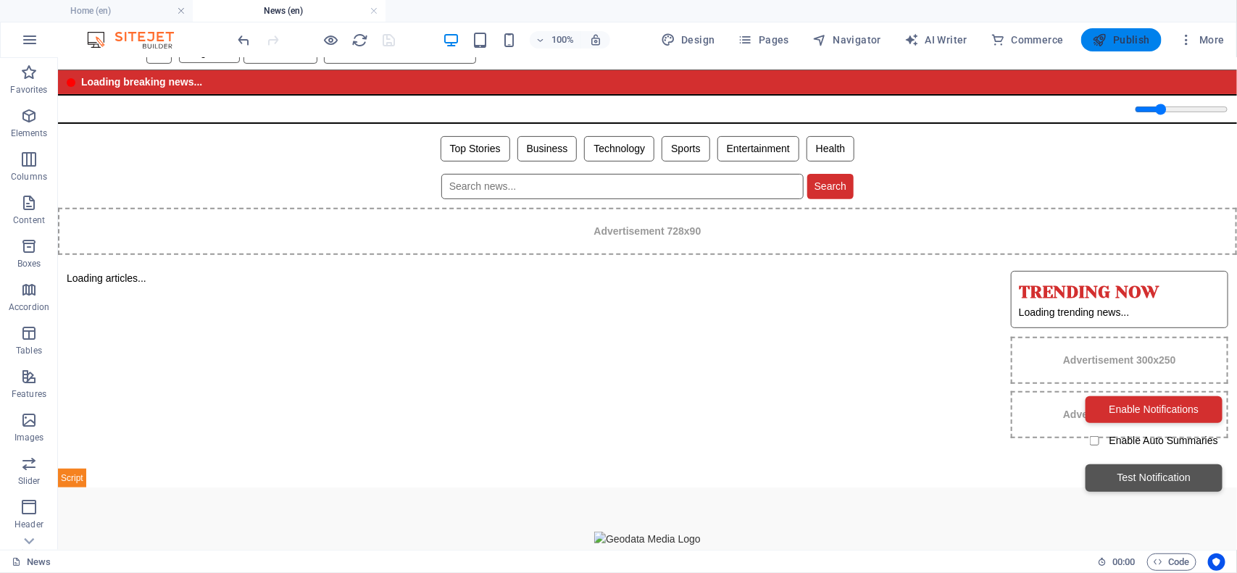
click at [1113, 38] on span "Publish" at bounding box center [1120, 40] width 57 height 14
